Goal: Complete application form

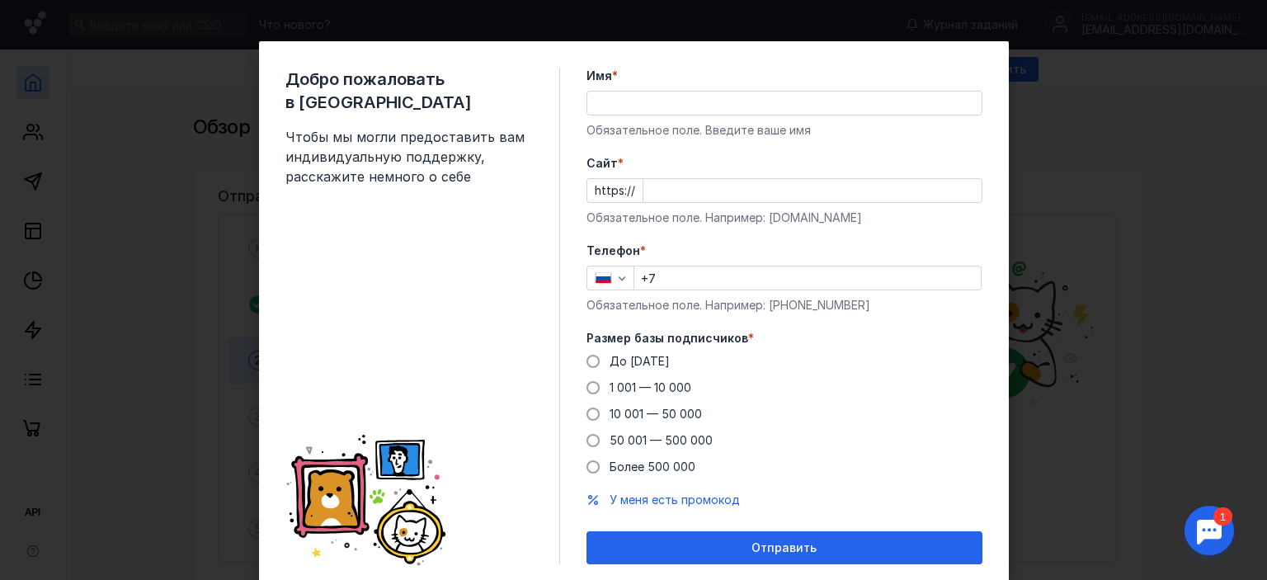
click at [683, 112] on input "Имя *" at bounding box center [784, 103] width 394 height 23
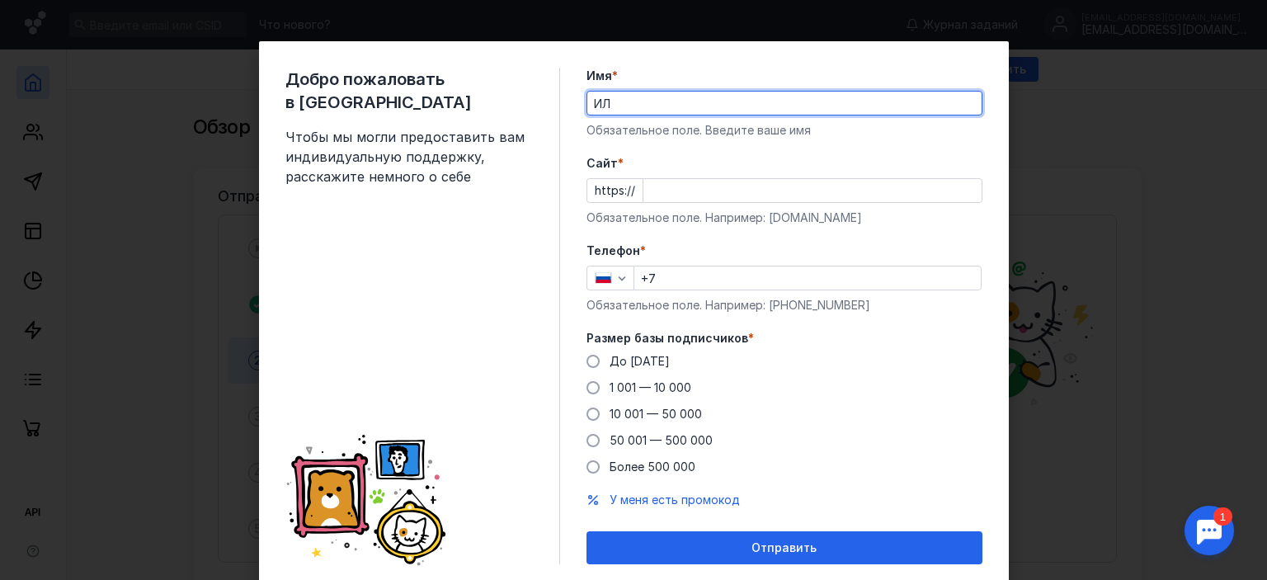
type input "[PERSON_NAME]"
paste input "[URL][DOMAIN_NAME]"
type input "Ildar"
click at [660, 191] on input "Cайт *" at bounding box center [812, 190] width 338 height 23
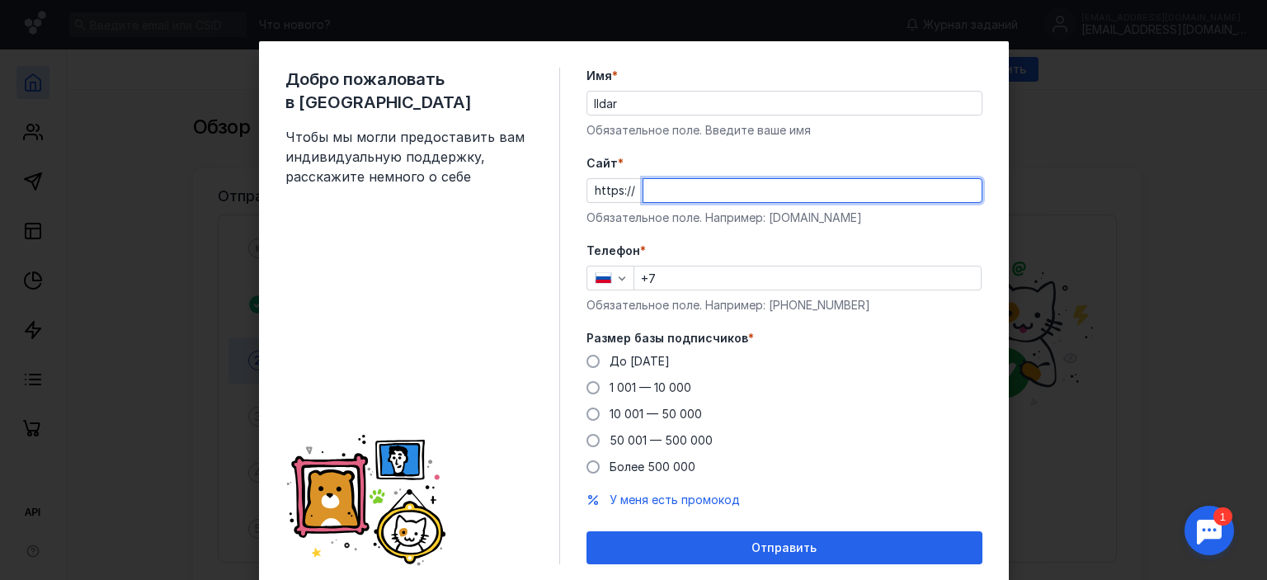
paste input "[DOMAIN_NAME][URL]"
type input "[DOMAIN_NAME][URL]"
click at [661, 275] on input "+7" at bounding box center [807, 277] width 346 height 23
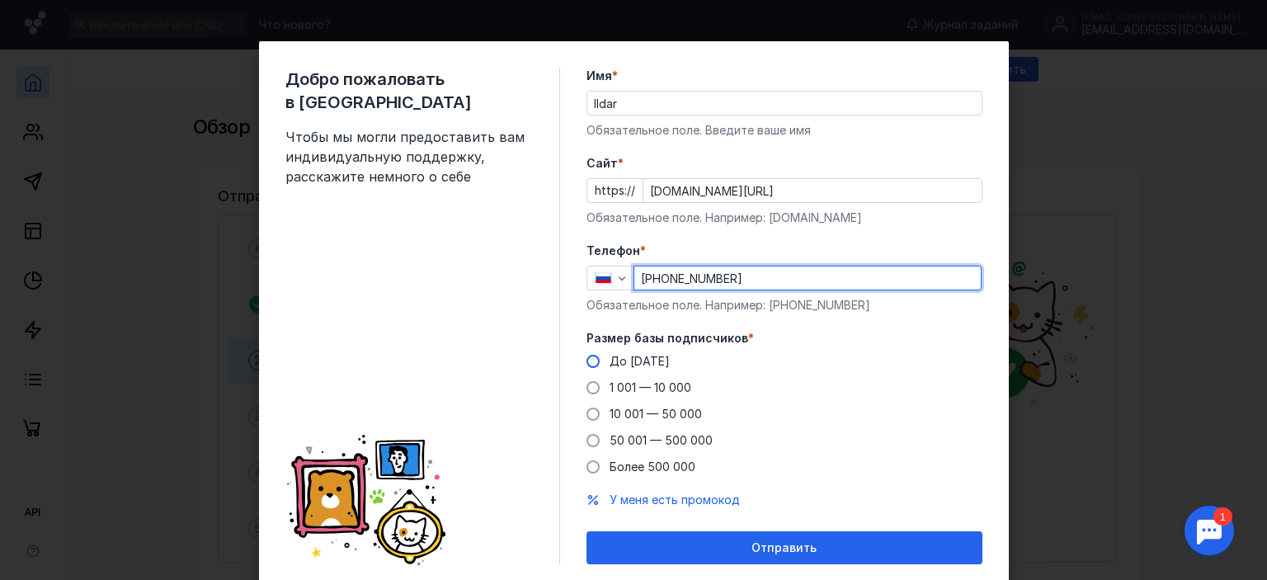
type input "[PHONE_NUMBER]"
click at [640, 355] on span "До [DATE]" at bounding box center [640, 361] width 60 height 14
click at [0, 0] on input "До [DATE]" at bounding box center [0, 0] width 0 height 0
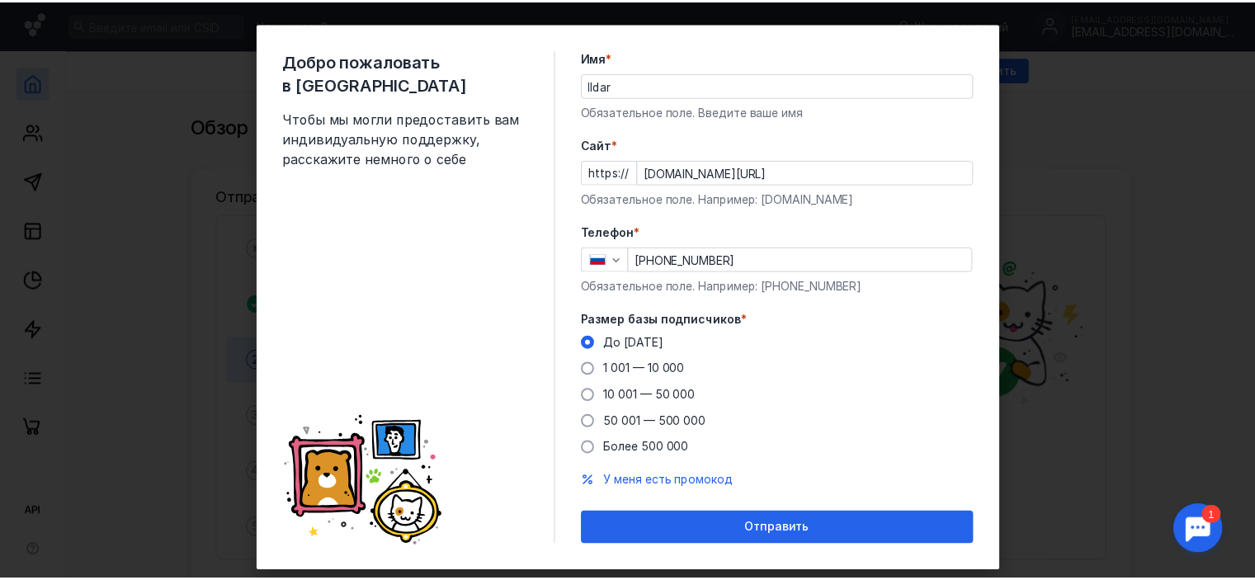
scroll to position [52, 0]
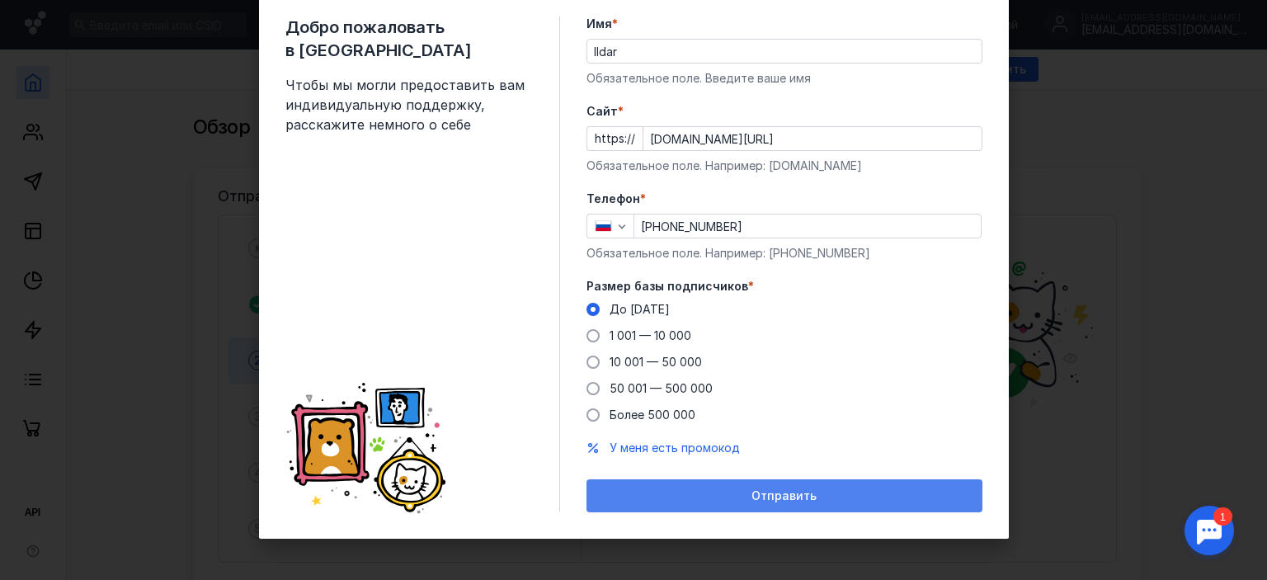
click at [680, 487] on div "Отправить" at bounding box center [784, 495] width 396 height 33
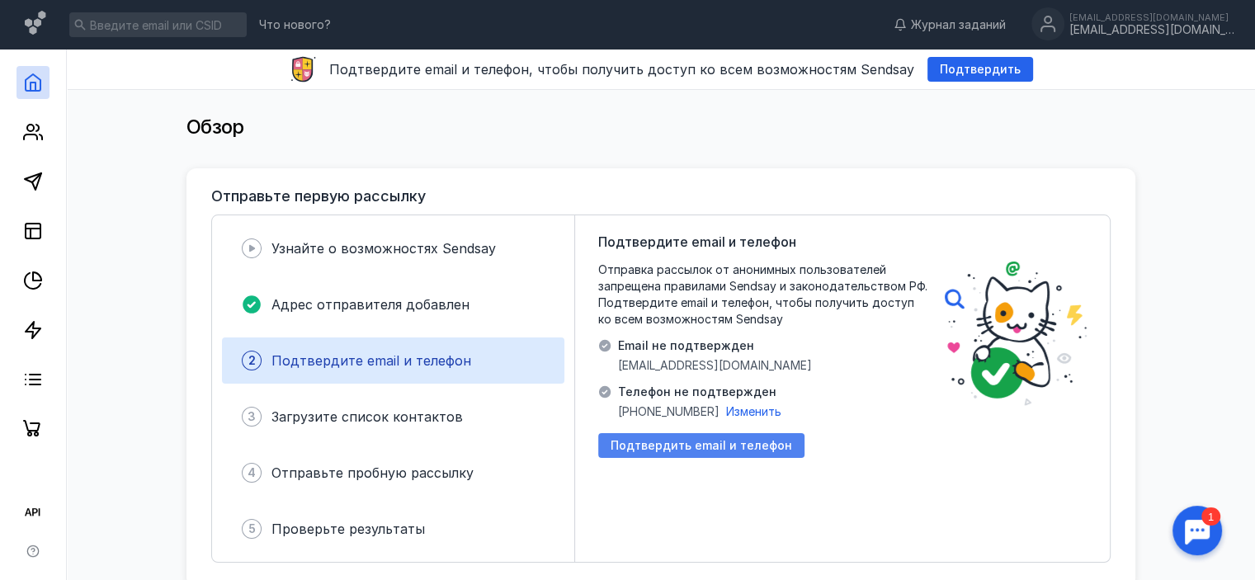
click at [695, 454] on div "Подтвердить email и телефон" at bounding box center [701, 445] width 206 height 25
